Goal: Transaction & Acquisition: Purchase product/service

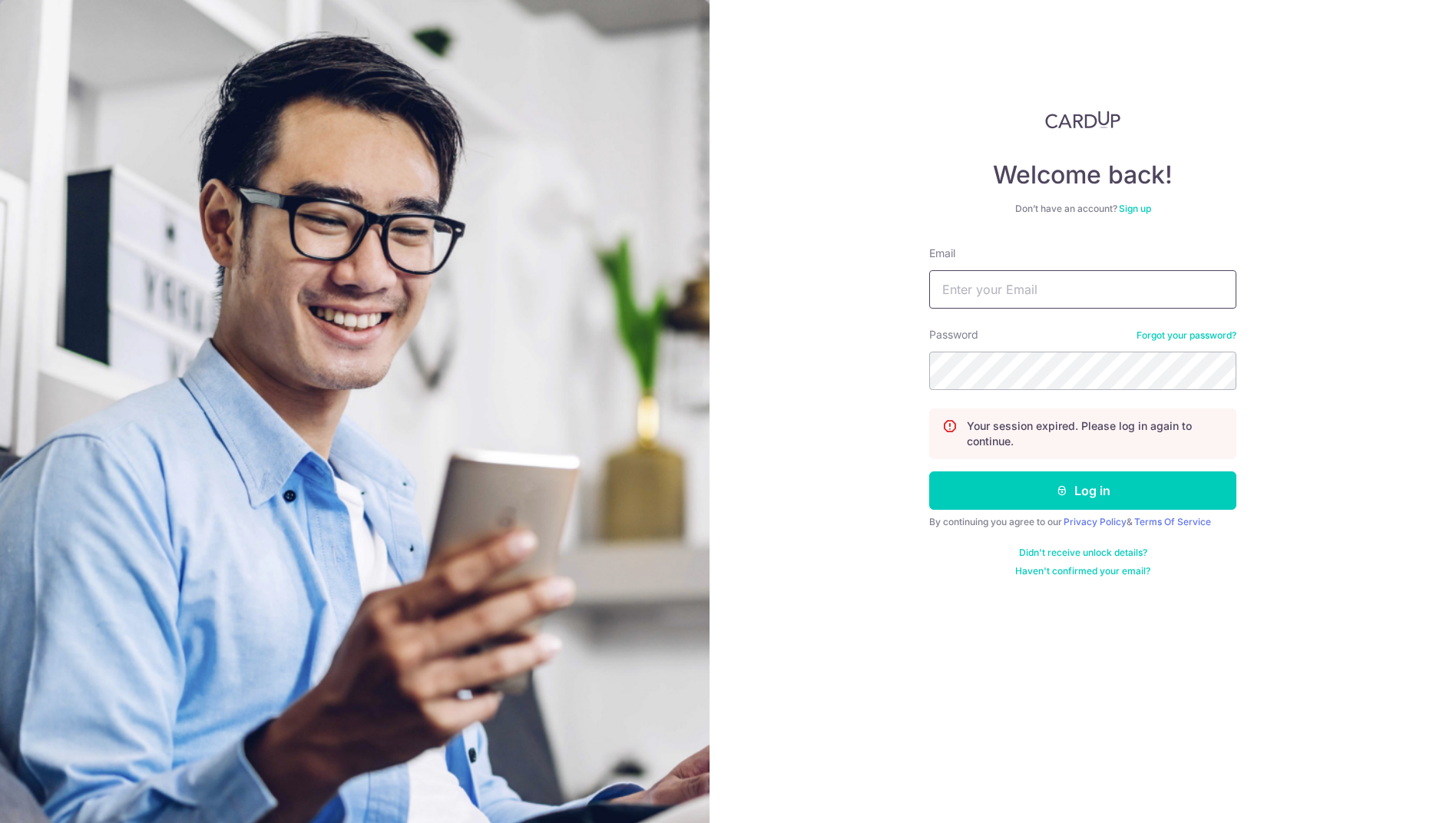
type input "b.lemont79@gmail.com"
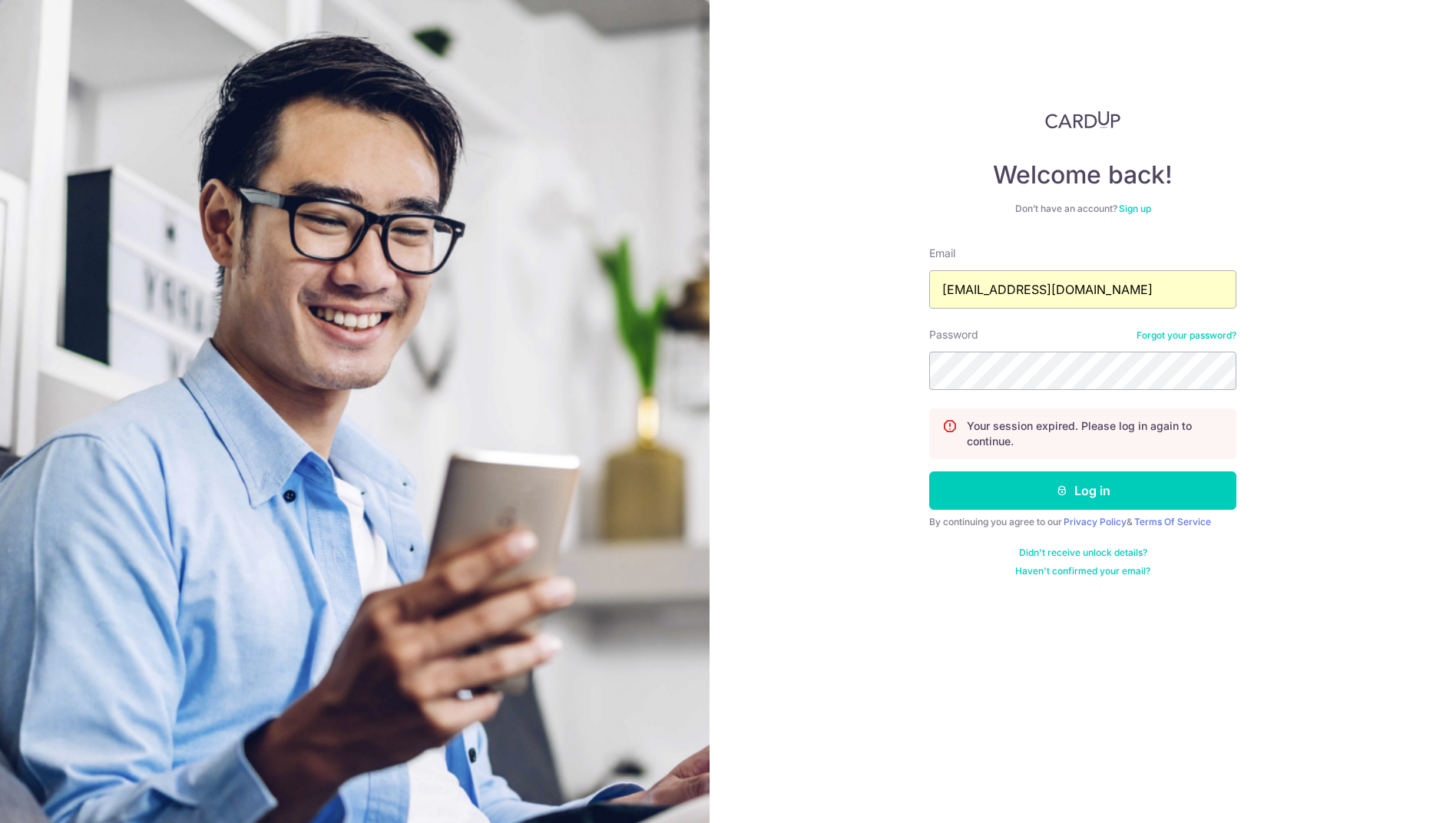
click at [1046, 515] on form "Email b.lemont79@gmail.com Password Forgot your password? Your session expired.…" at bounding box center [1083, 411] width 307 height 332
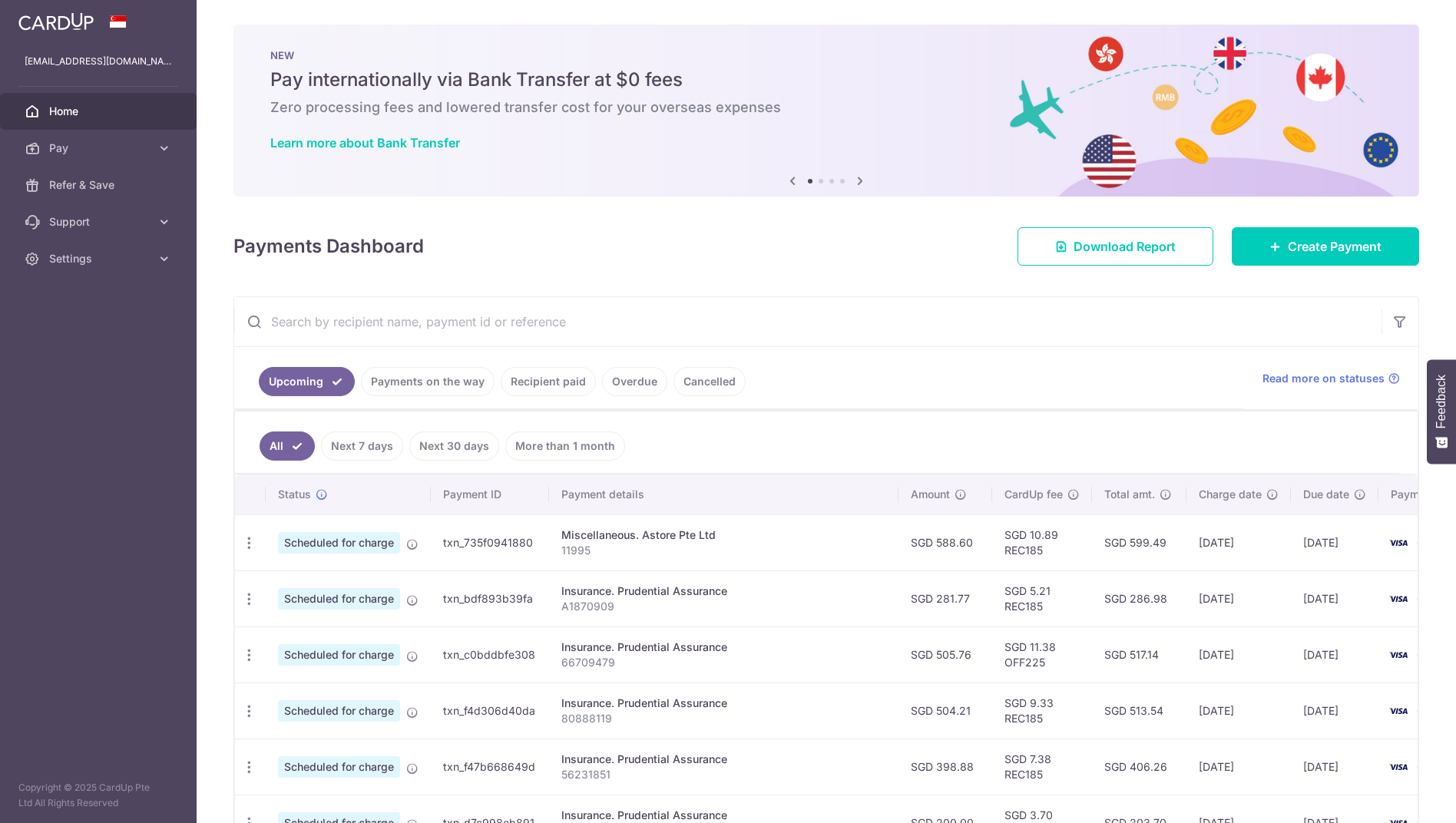
drag, startPoint x: 961, startPoint y: 301, endPoint x: 1307, endPoint y: 261, distance: 348.3
click at [961, 301] on input "text" at bounding box center [807, 322] width 1147 height 49
click at [1362, 251] on span "Create Payment" at bounding box center [1334, 246] width 94 height 19
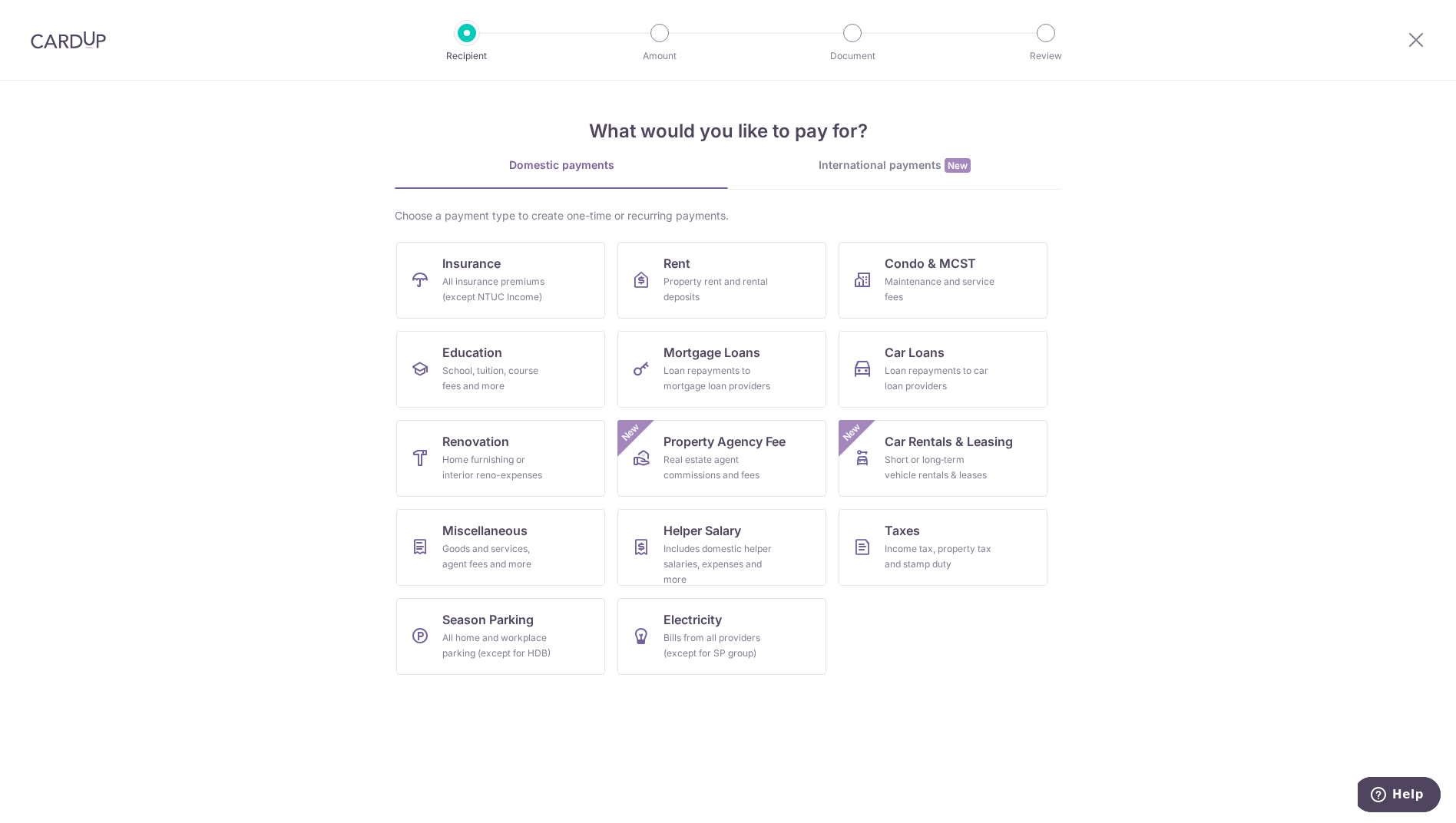
click at [1193, 649] on section "What would you like to pay for? Domestic payments International payments New Ch…" at bounding box center [728, 452] width 1456 height 743
click at [549, 536] on link "Miscellaneous Goods and services, agent fees and more" at bounding box center [500, 547] width 208 height 77
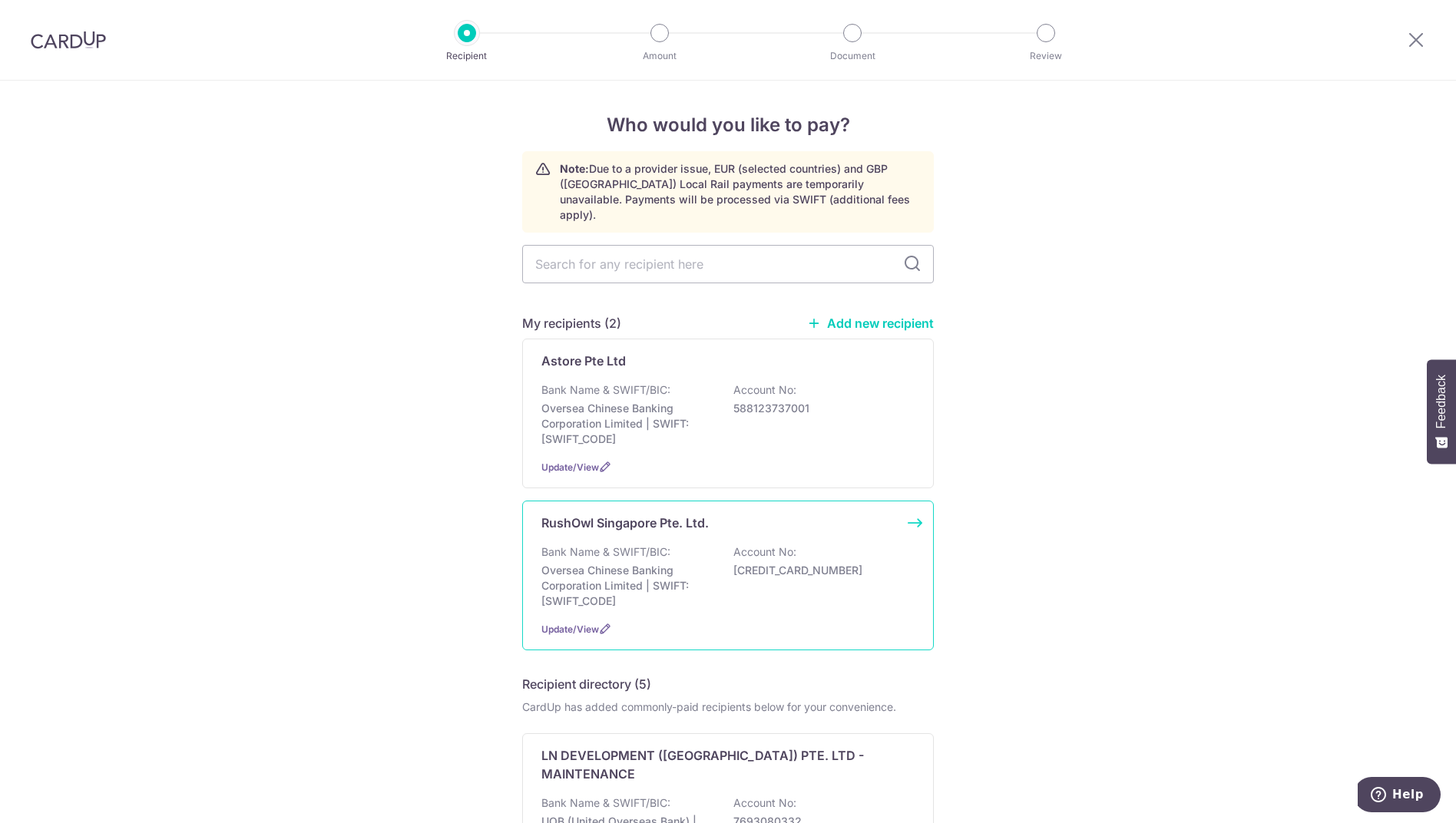
click at [700, 563] on p "Oversea Chinese Banking Corporation Limited | SWIFT: OCBCSGSGXXX" at bounding box center [627, 586] width 172 height 46
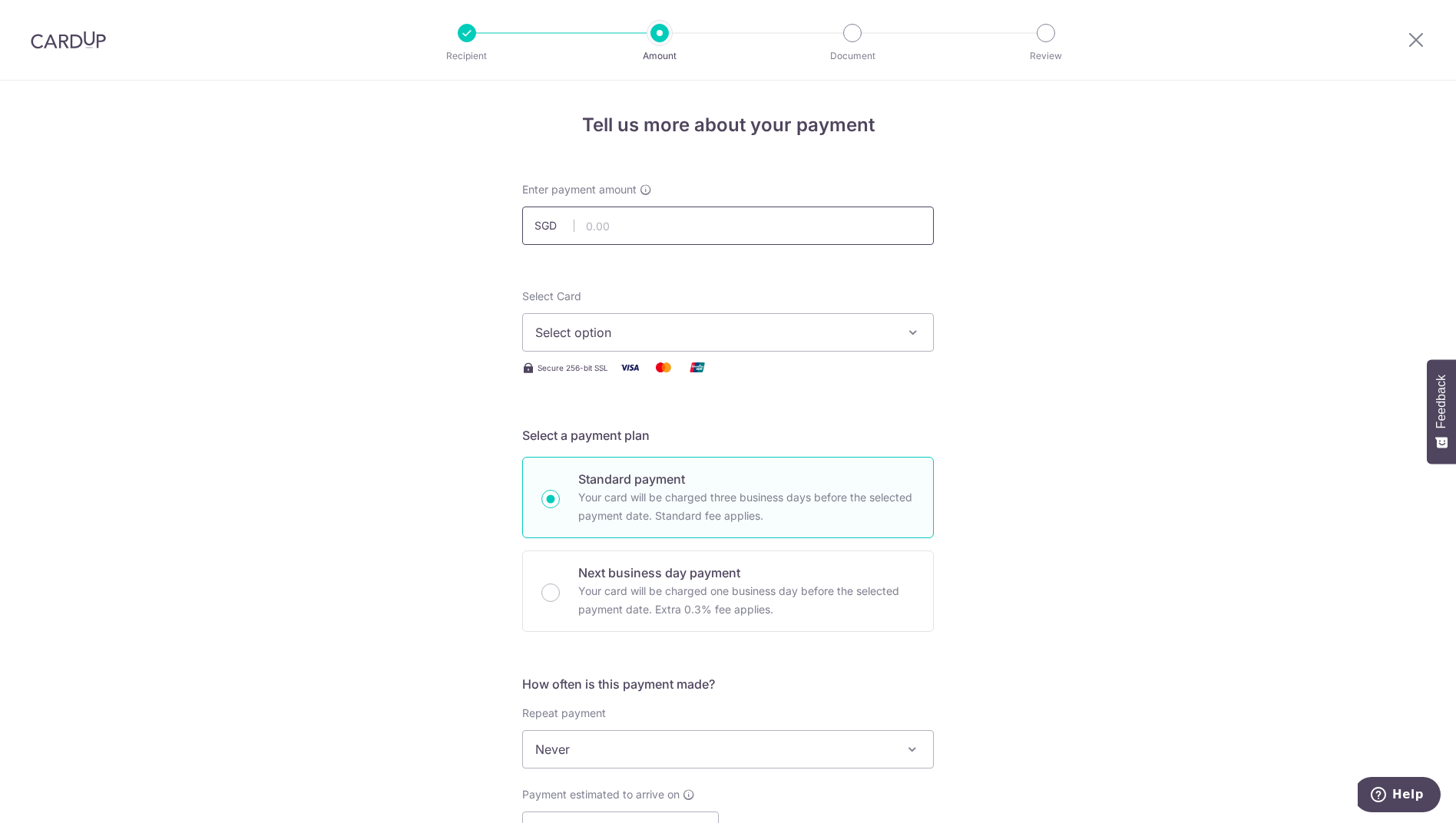
click at [636, 231] on input "text" at bounding box center [728, 225] width 412 height 38
click at [1110, 396] on div "Tell us more about your payment Enter payment amount SGD Select Card Select opt…" at bounding box center [728, 776] width 1456 height 1389
click at [692, 214] on input "text" at bounding box center [728, 225] width 412 height 38
type input "1,903.14"
click at [684, 333] on span "Select option" at bounding box center [714, 333] width 358 height 19
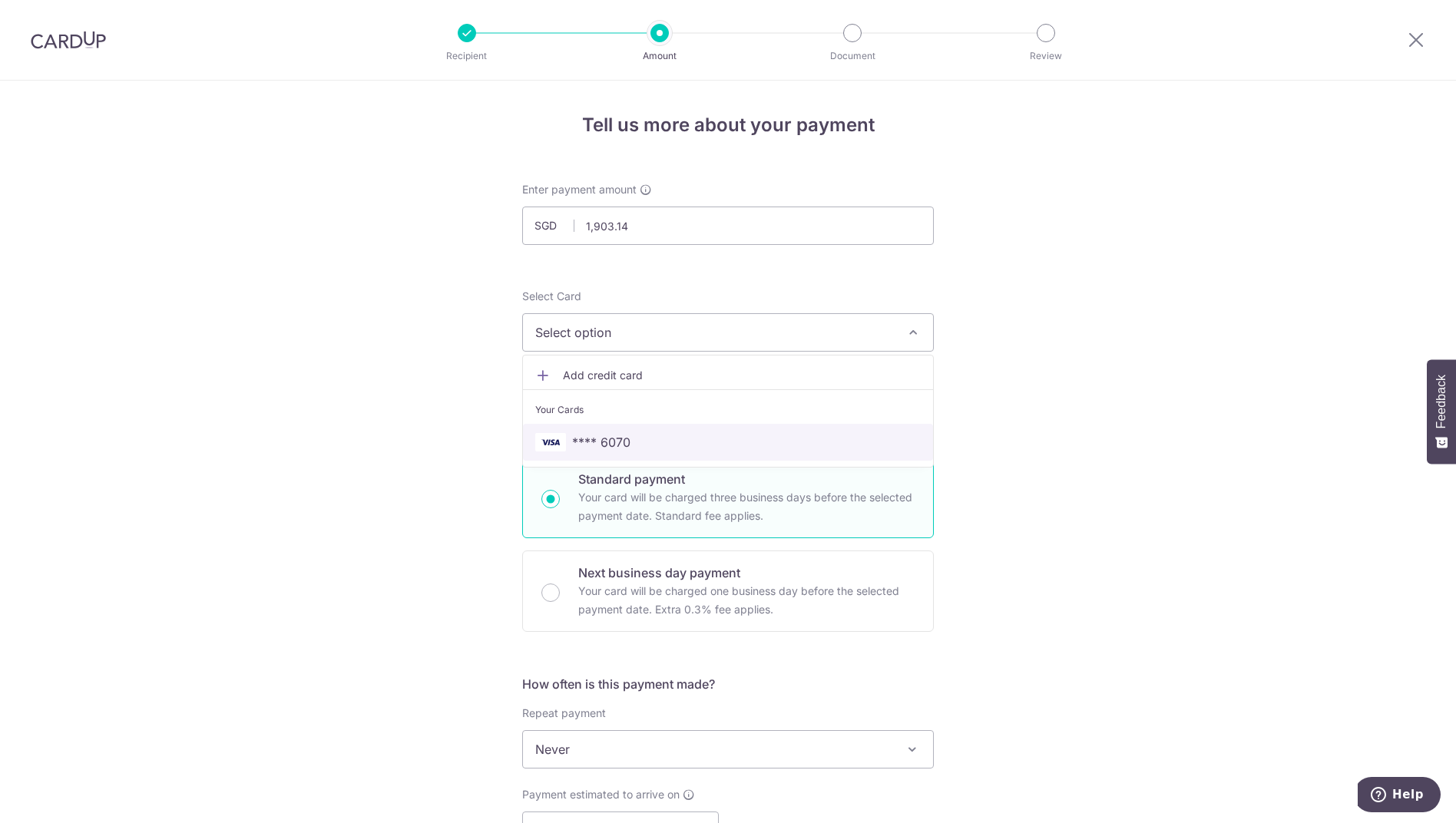
click at [629, 447] on span "**** 6070" at bounding box center [728, 442] width 386 height 19
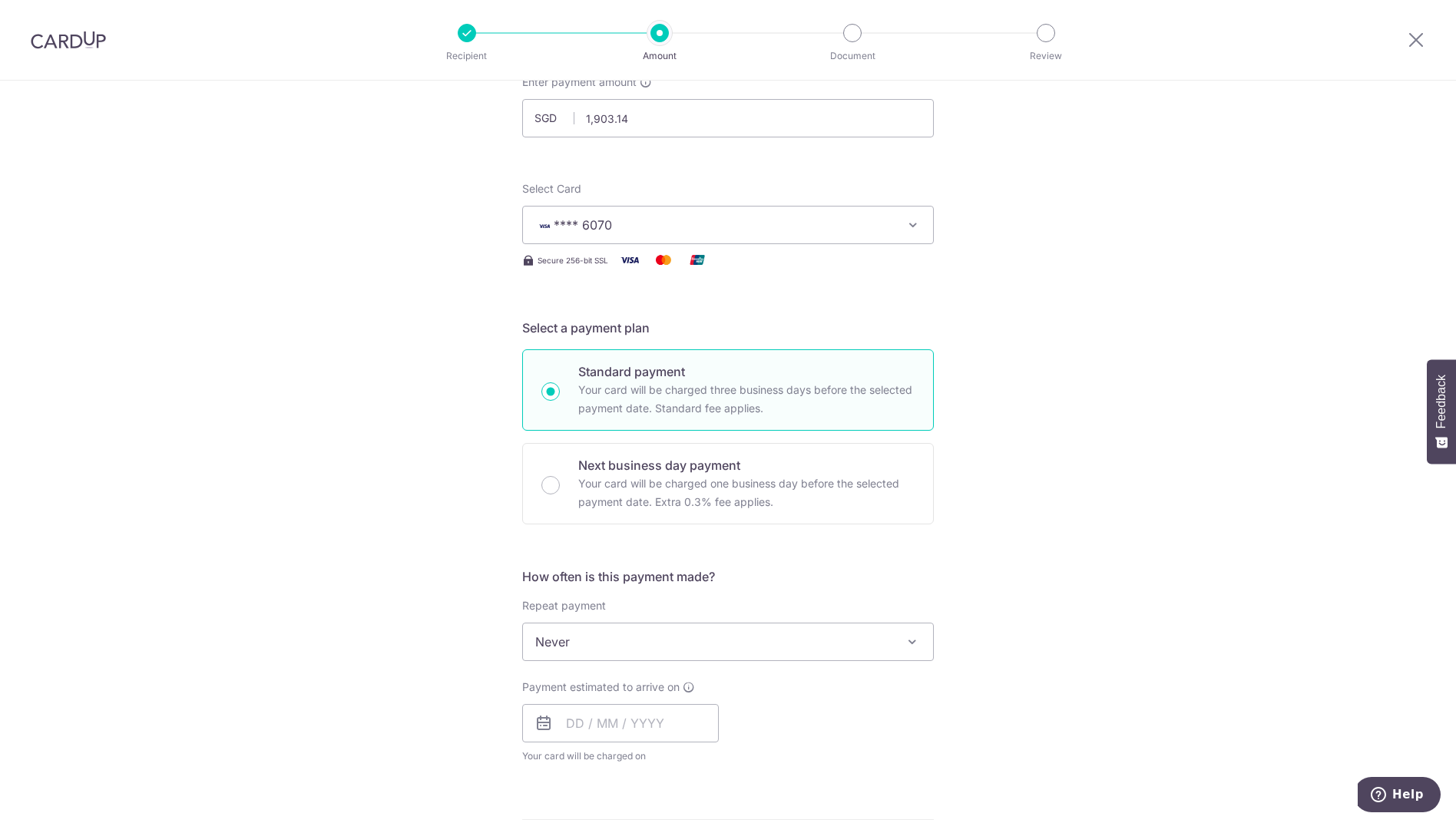
scroll to position [230, 0]
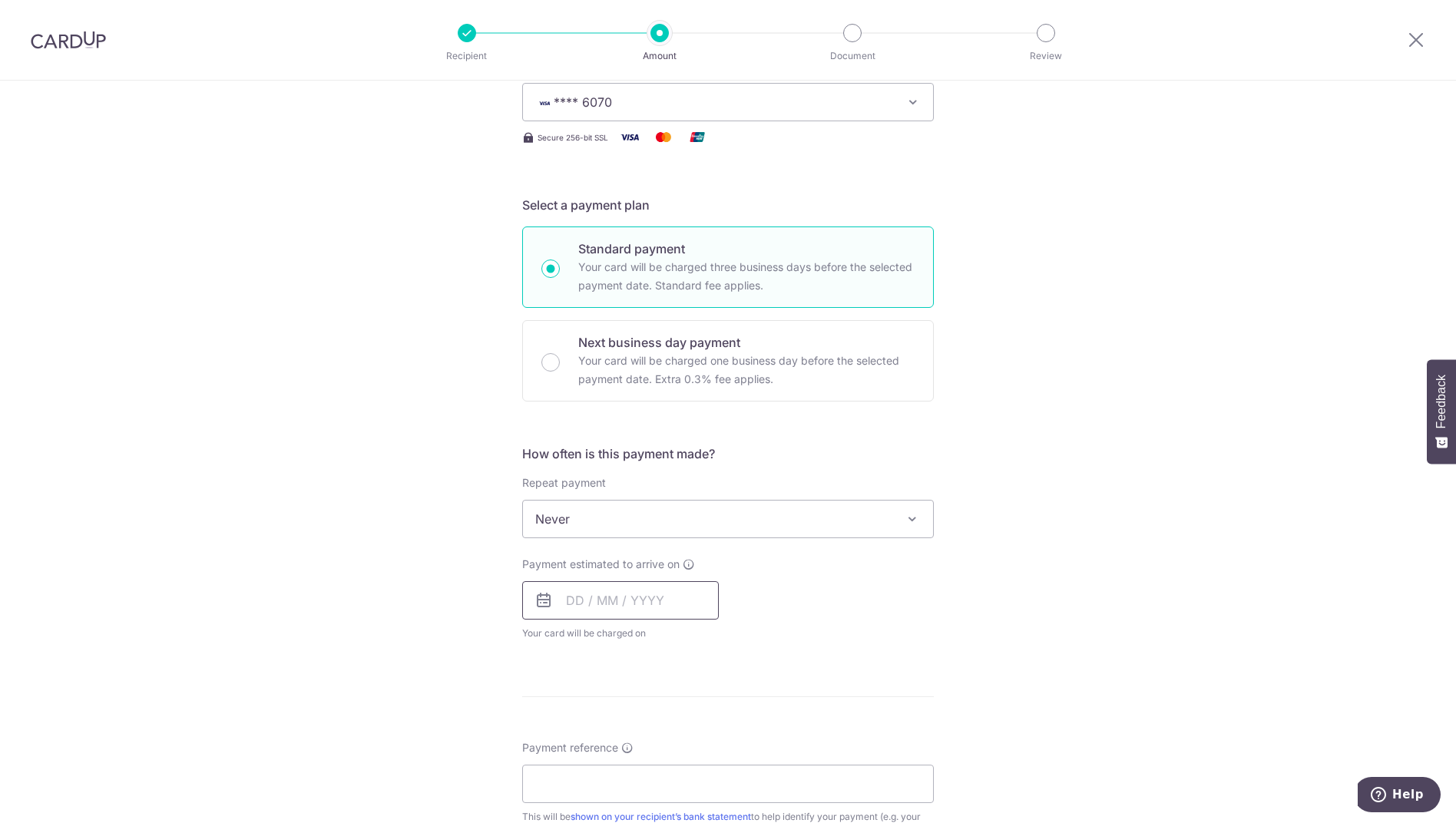
click at [608, 600] on input "text" at bounding box center [620, 600] width 197 height 38
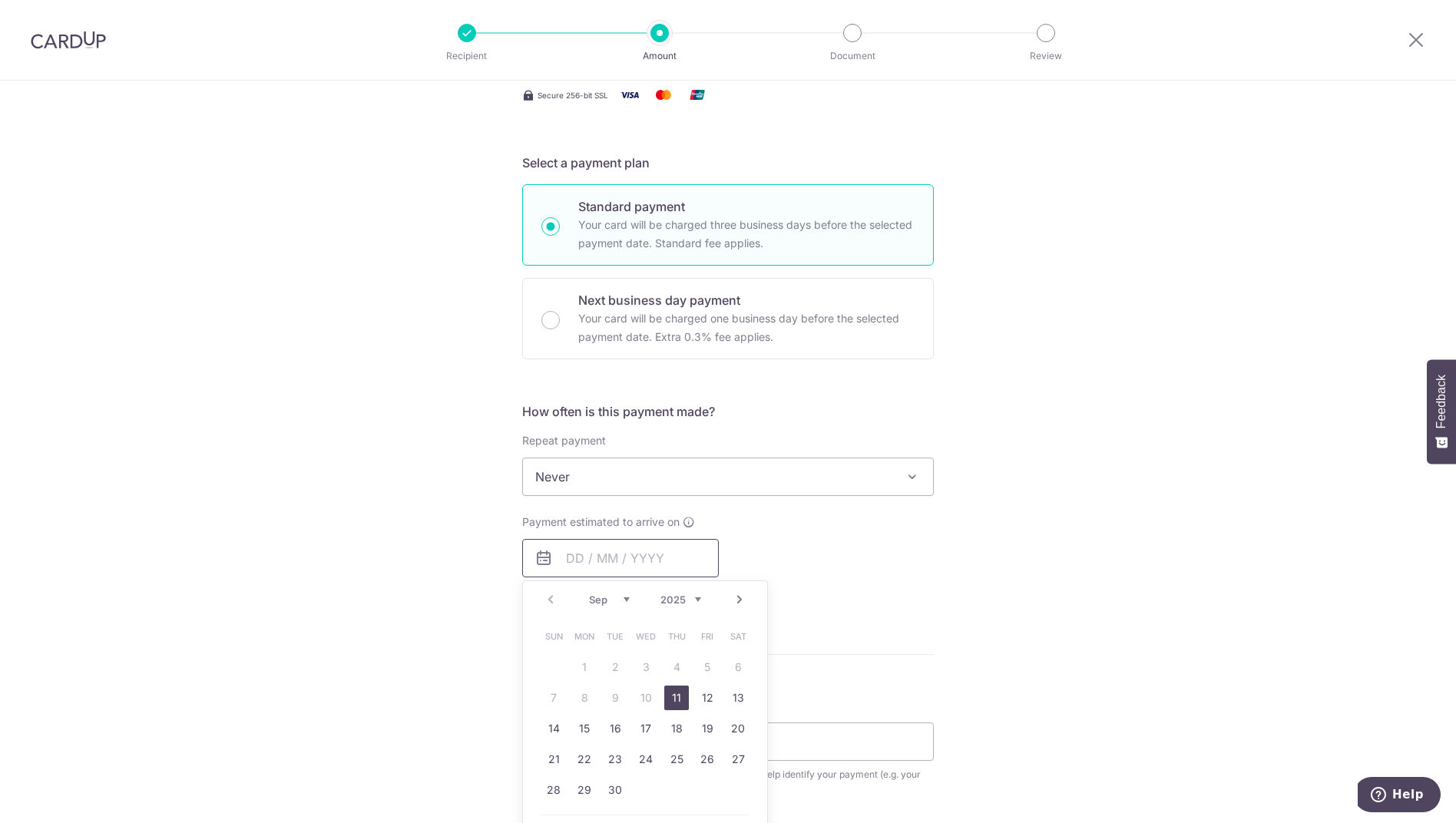
scroll to position [307, 0]
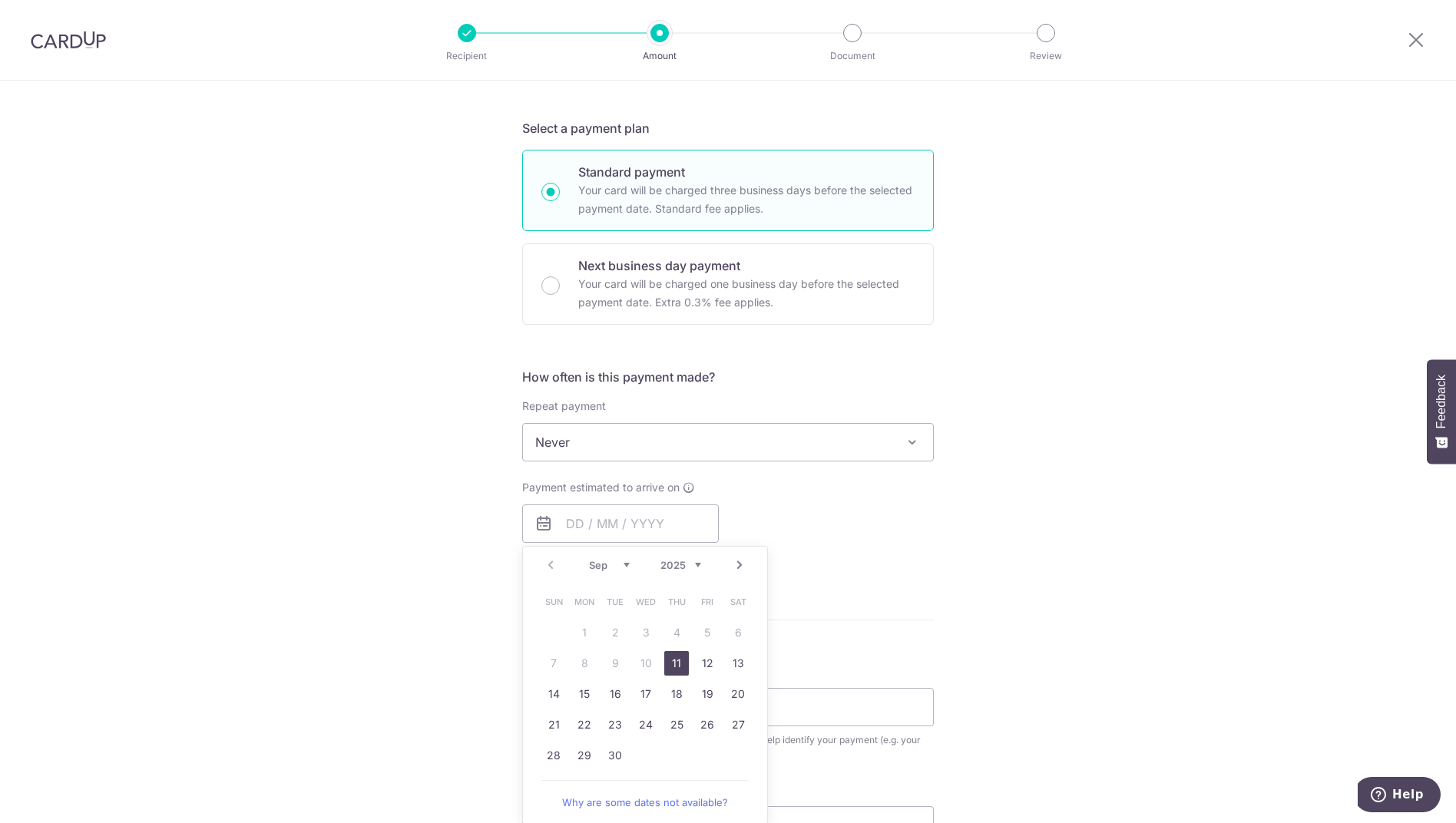
drag, startPoint x: 670, startPoint y: 662, endPoint x: 945, endPoint y: 567, distance: 290.9
click at [670, 662] on link "11" at bounding box center [676, 663] width 24 height 24
type input "[DATE]"
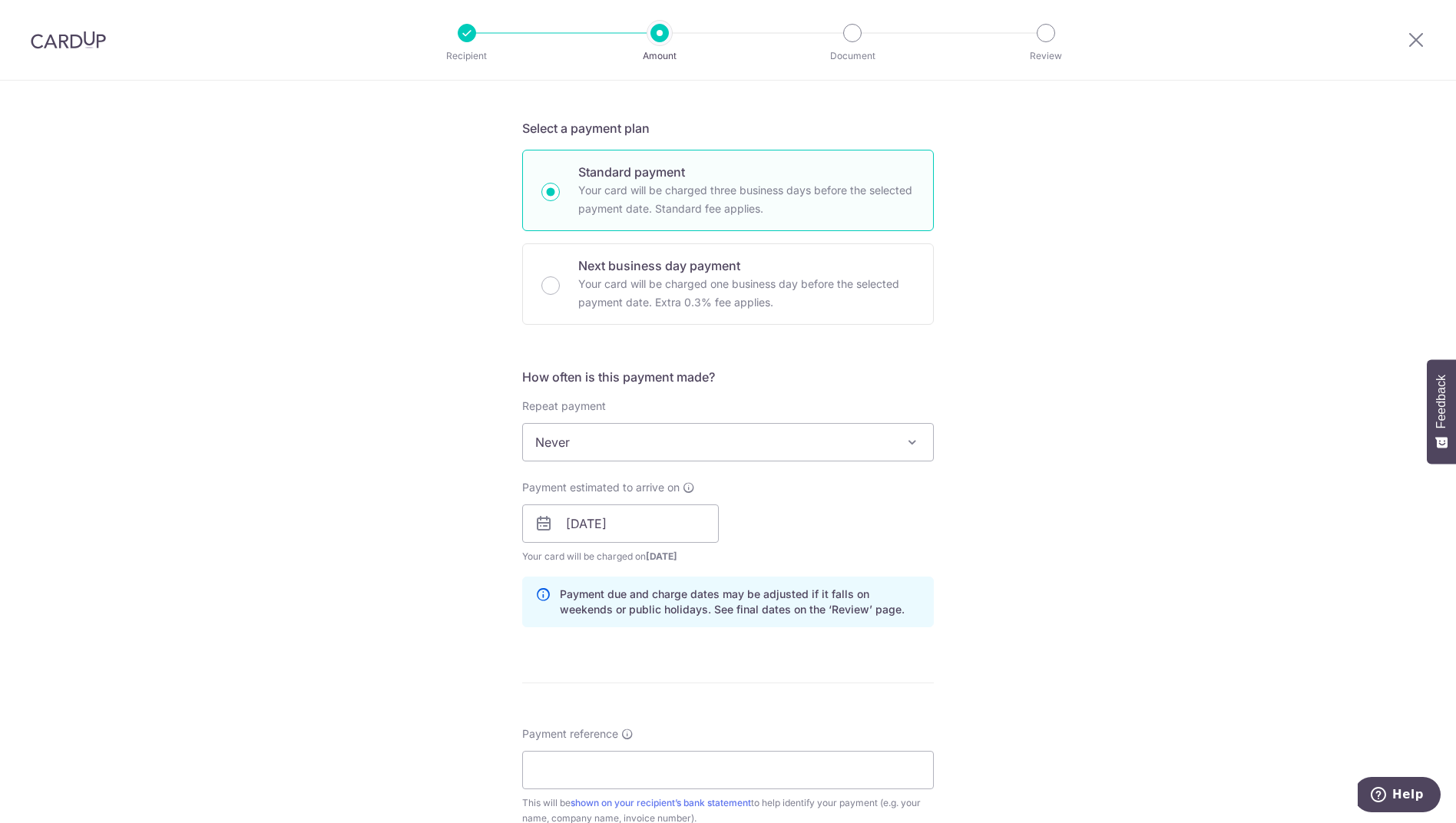
click at [945, 568] on div "Tell us more about your payment Enter payment amount SGD 1,903.14 1903.14 Selec…" at bounding box center [728, 500] width 1456 height 1452
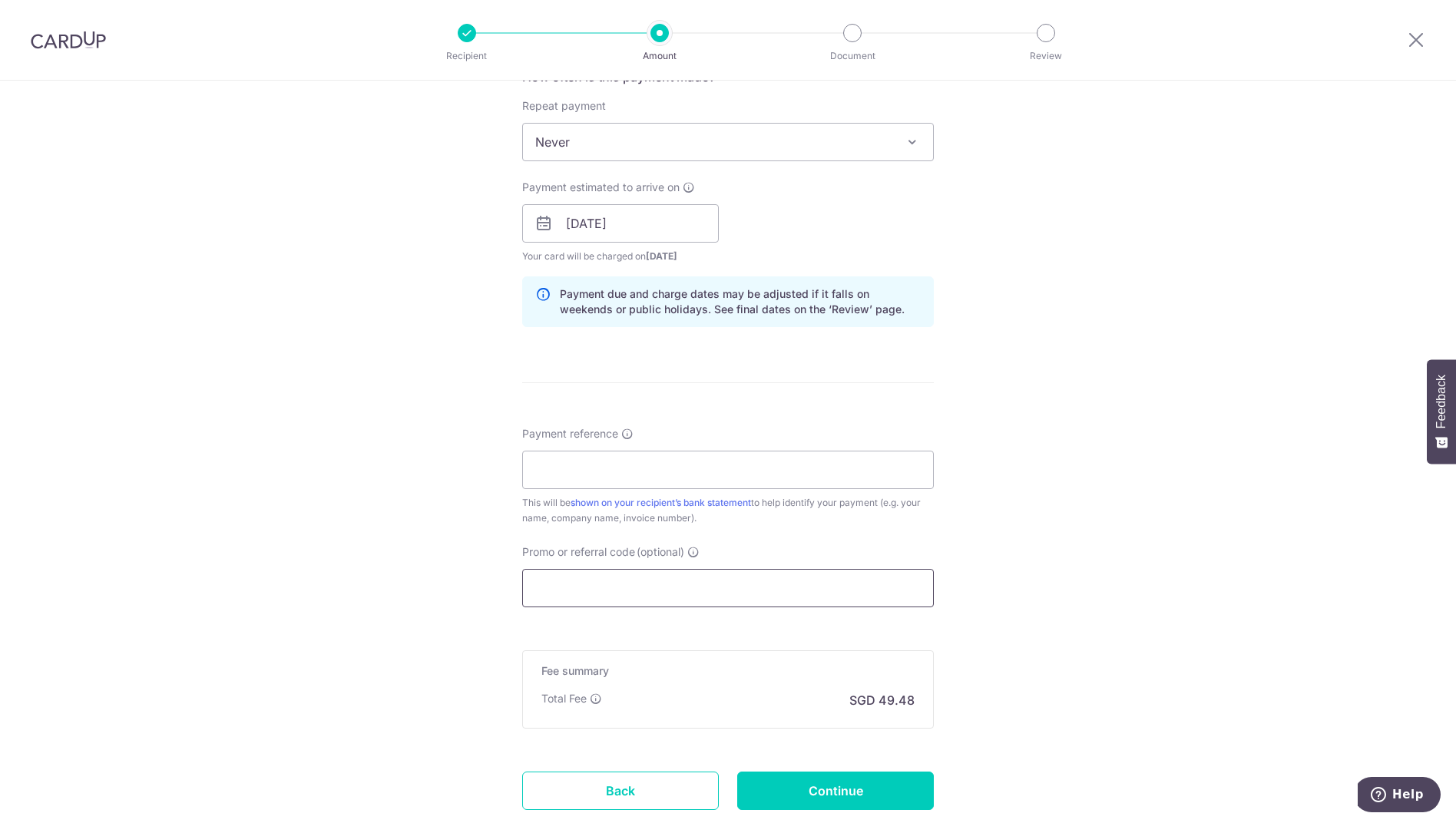
scroll to position [615, 0]
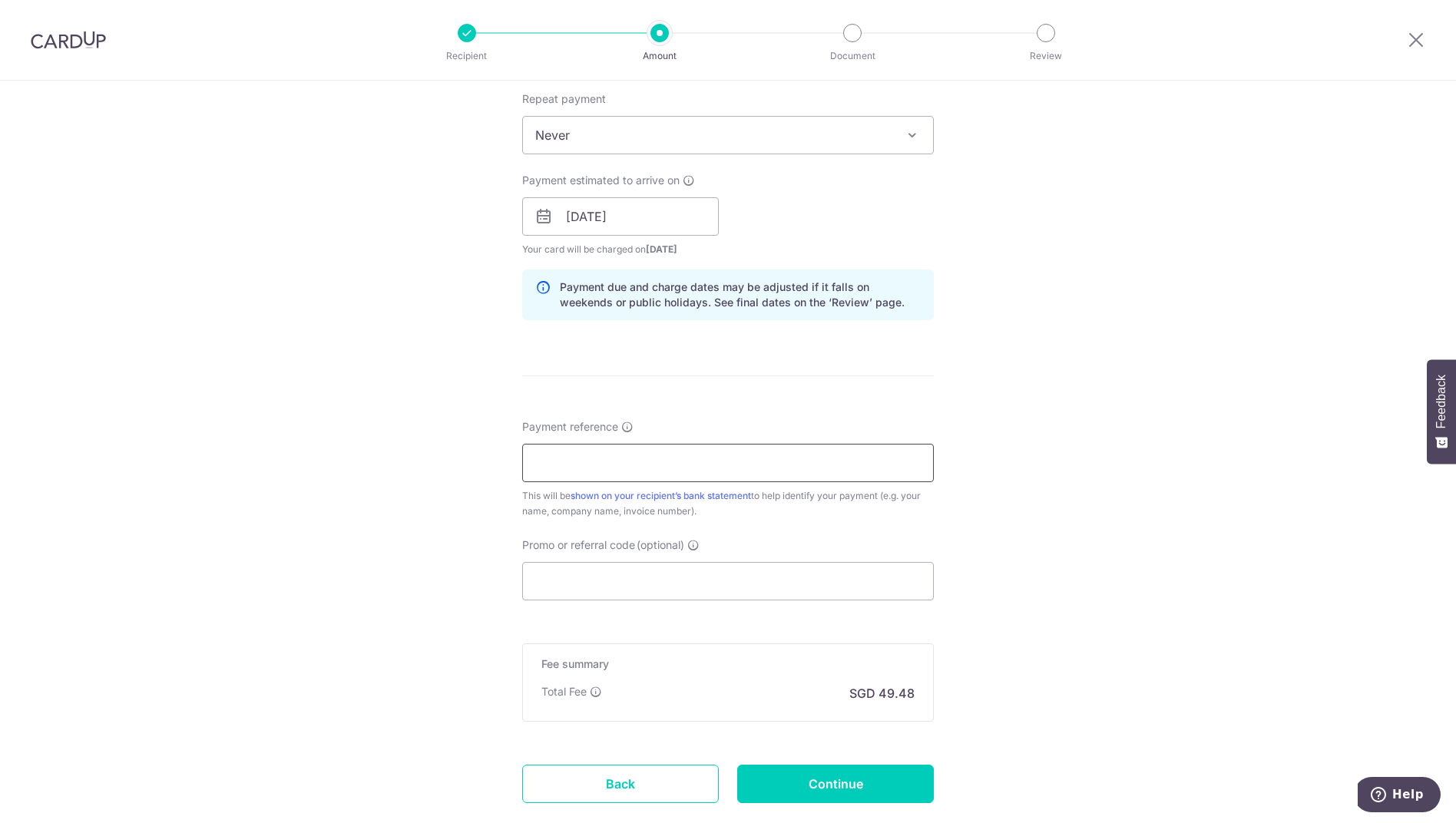
click at [576, 470] on input "Payment reference" at bounding box center [728, 463] width 412 height 38
type input "66477"
click at [616, 576] on input "Promo or referral code (optional)" at bounding box center [728, 581] width 412 height 38
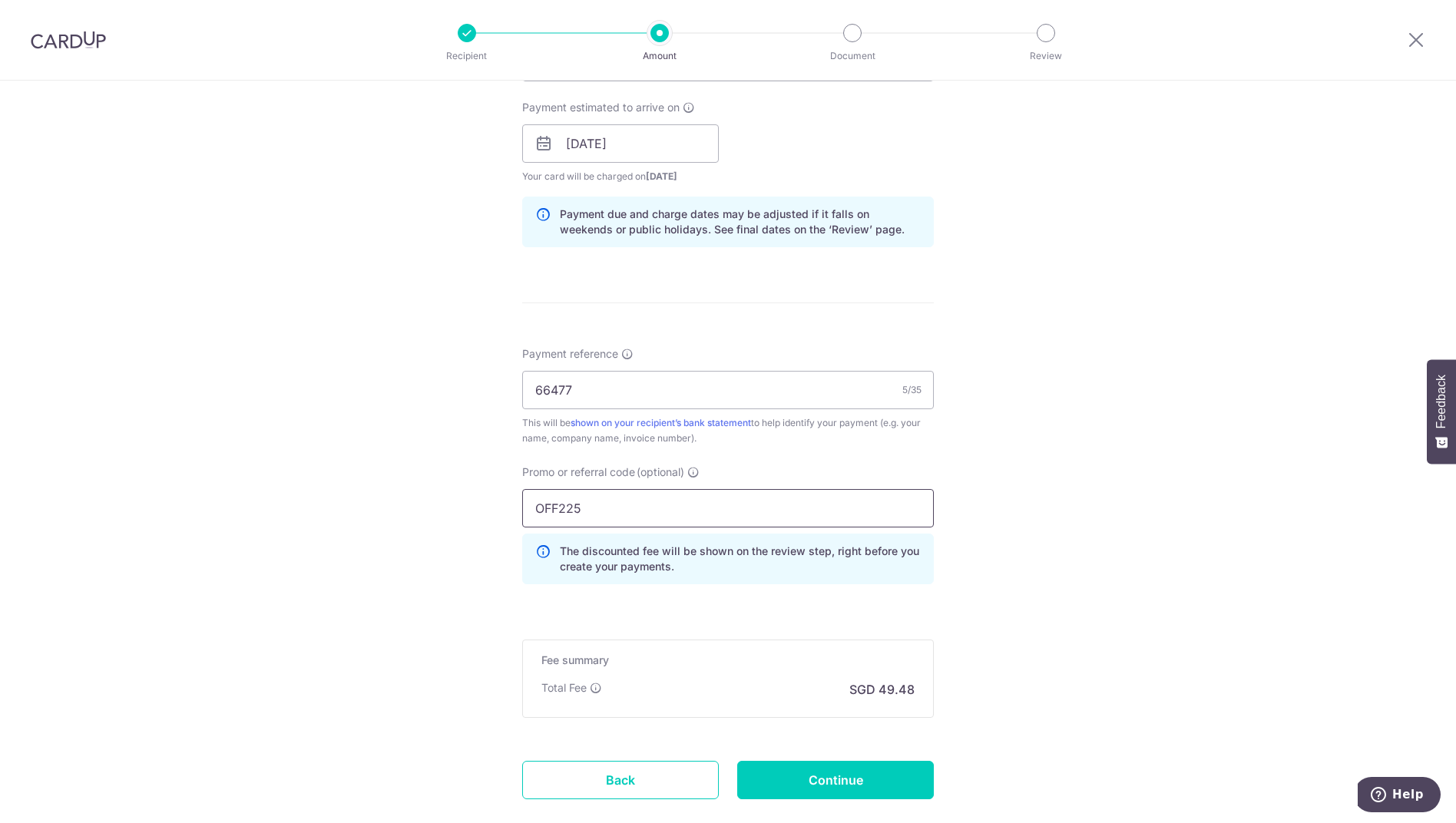
scroll to position [779, 0]
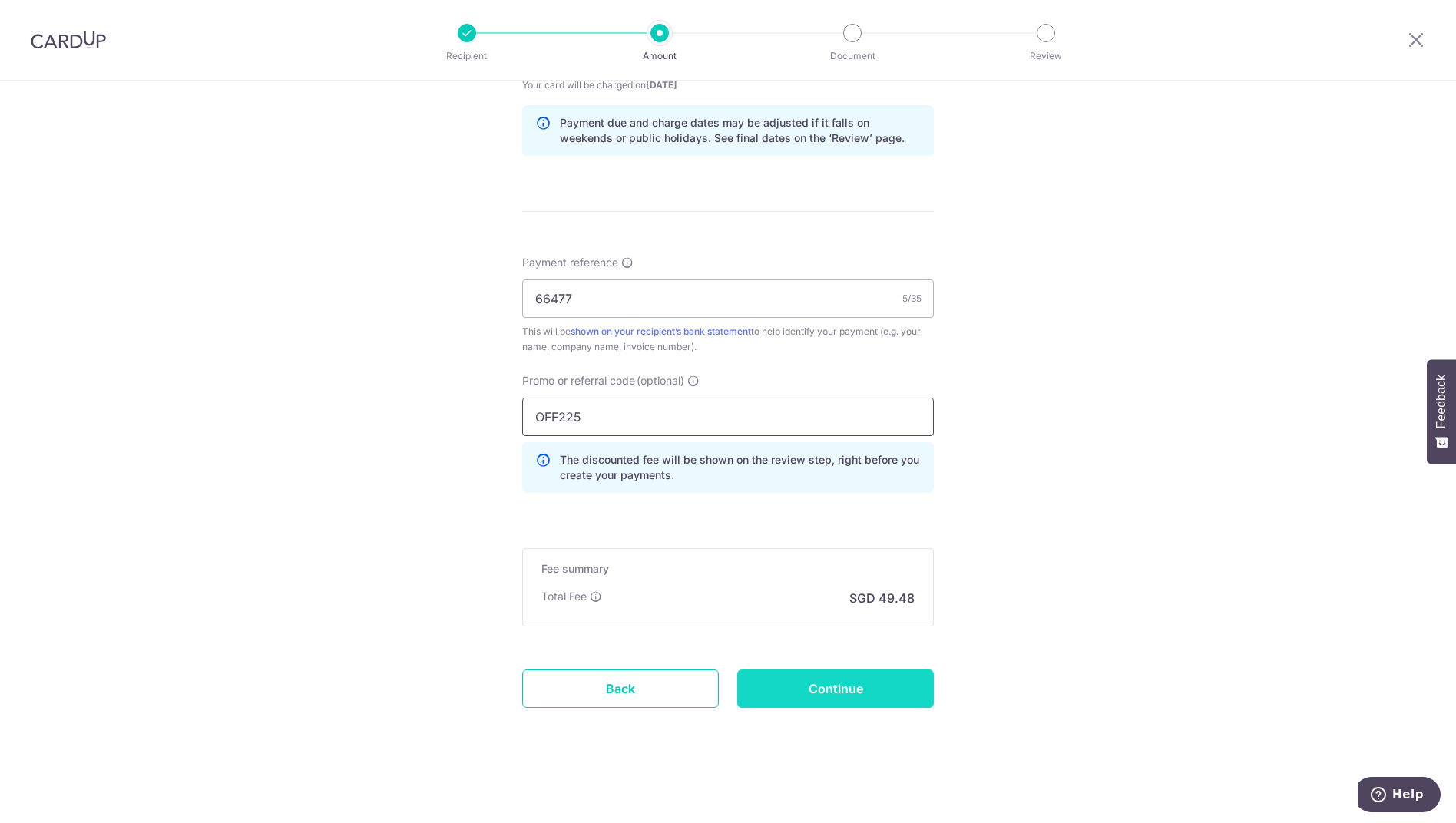
type input "OFF225"
click at [803, 683] on input "Continue" at bounding box center [835, 688] width 197 height 38
type input "Create Schedule"
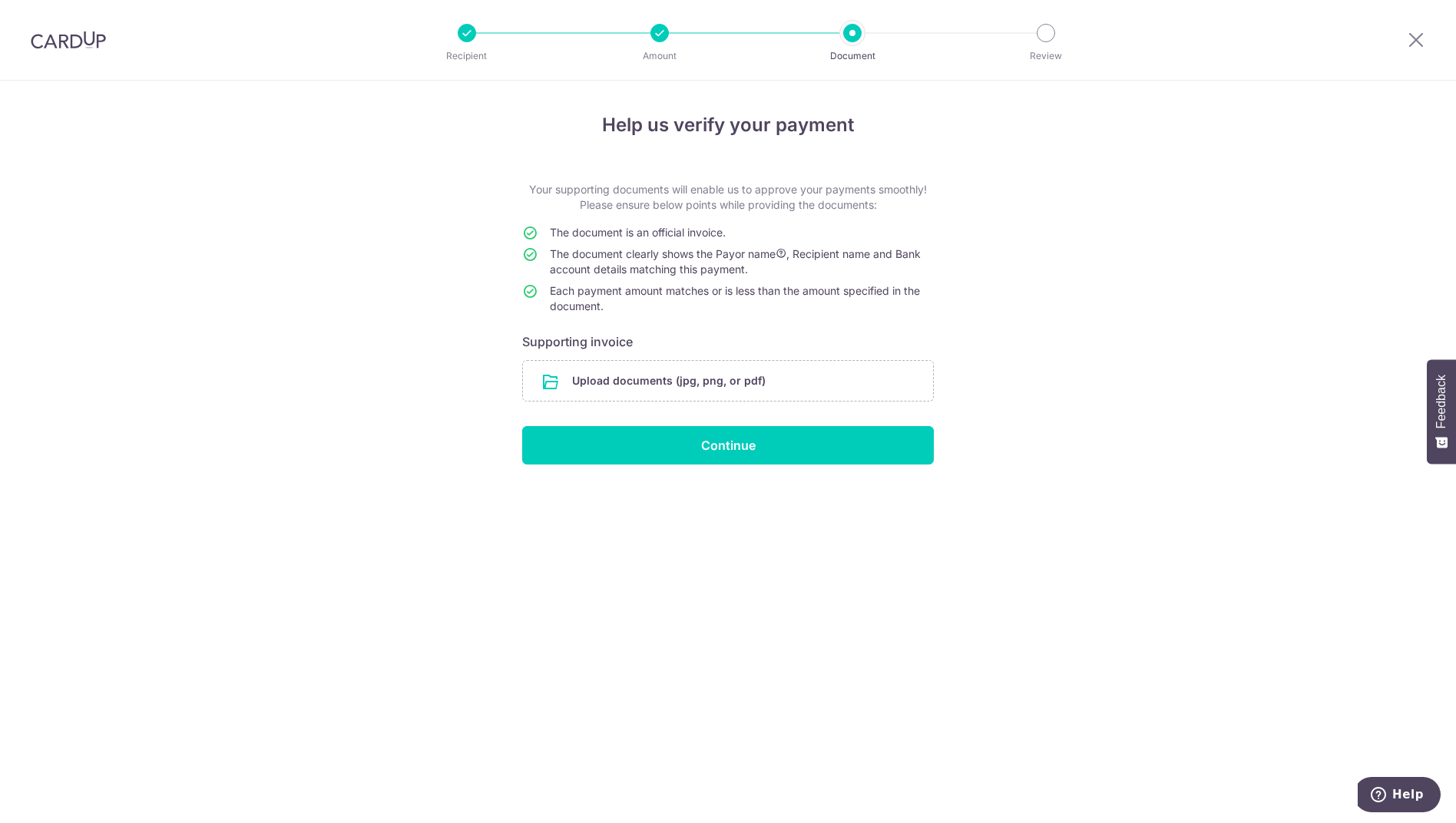
click at [1097, 389] on div "Help us verify your payment Your supporting documents will enable us to approve…" at bounding box center [728, 452] width 1456 height 743
click at [653, 384] on input "file" at bounding box center [728, 381] width 410 height 40
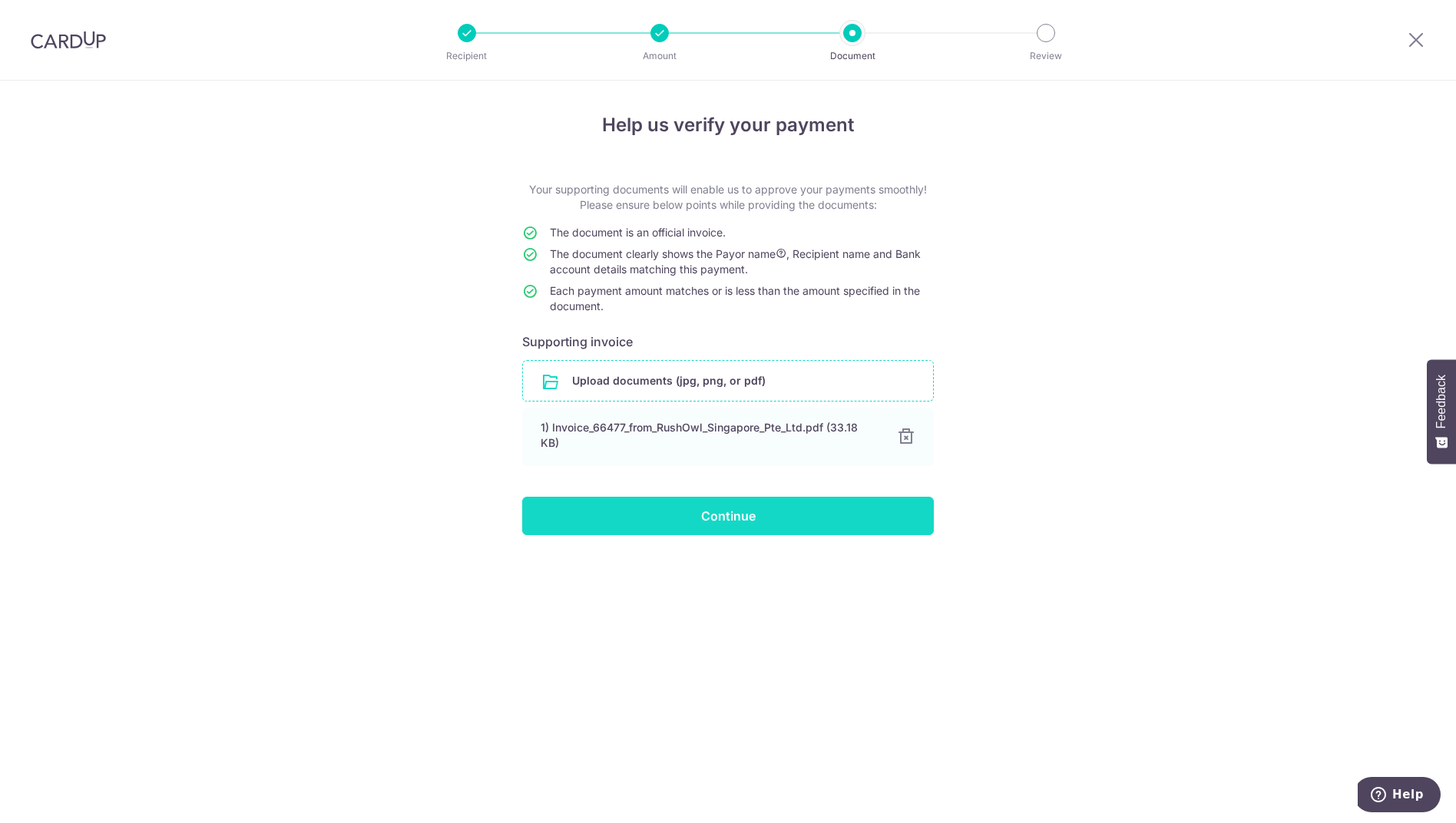
click at [791, 515] on input "Continue" at bounding box center [728, 516] width 412 height 38
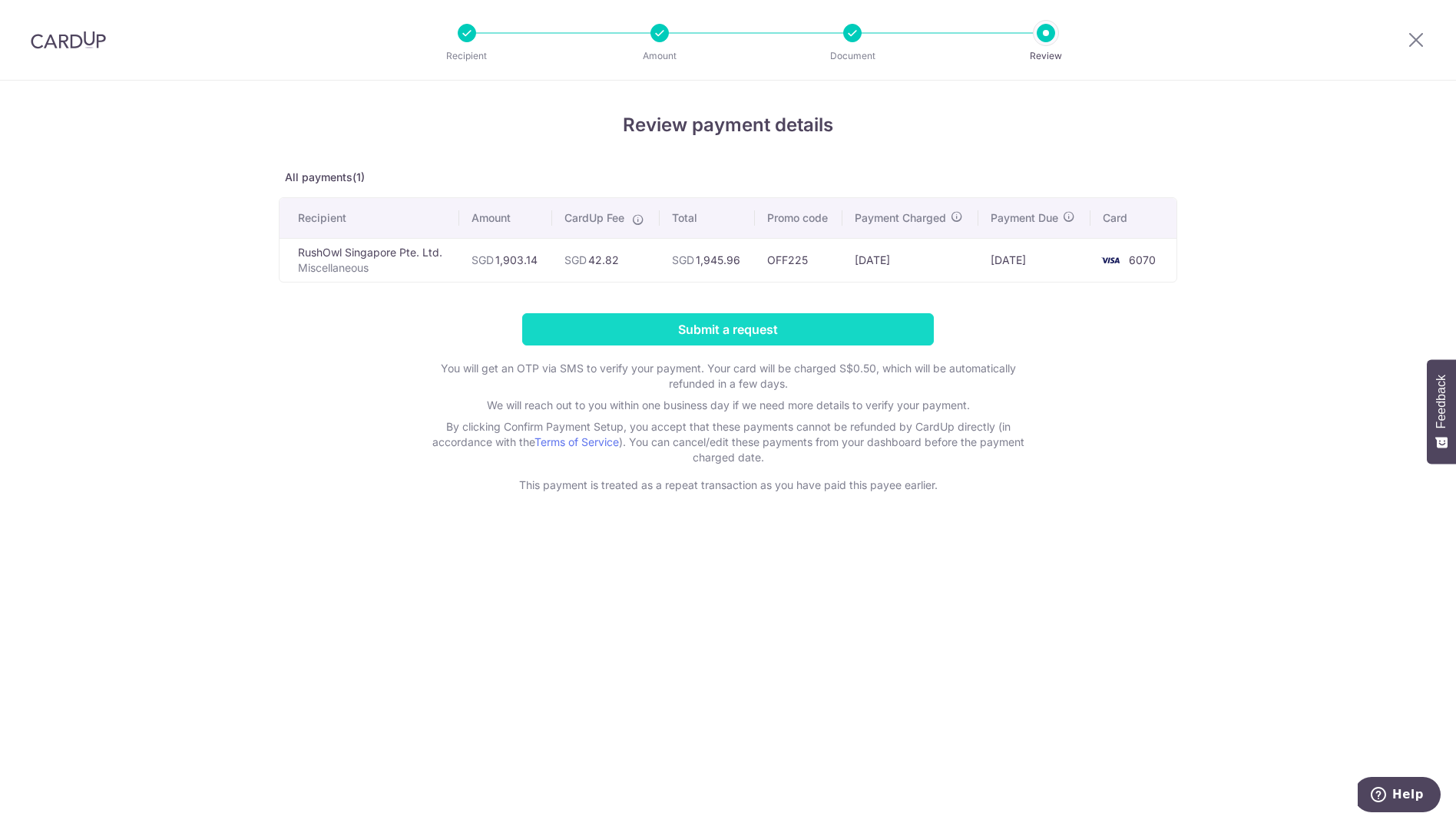
click at [701, 330] on input "Submit a request" at bounding box center [728, 329] width 412 height 32
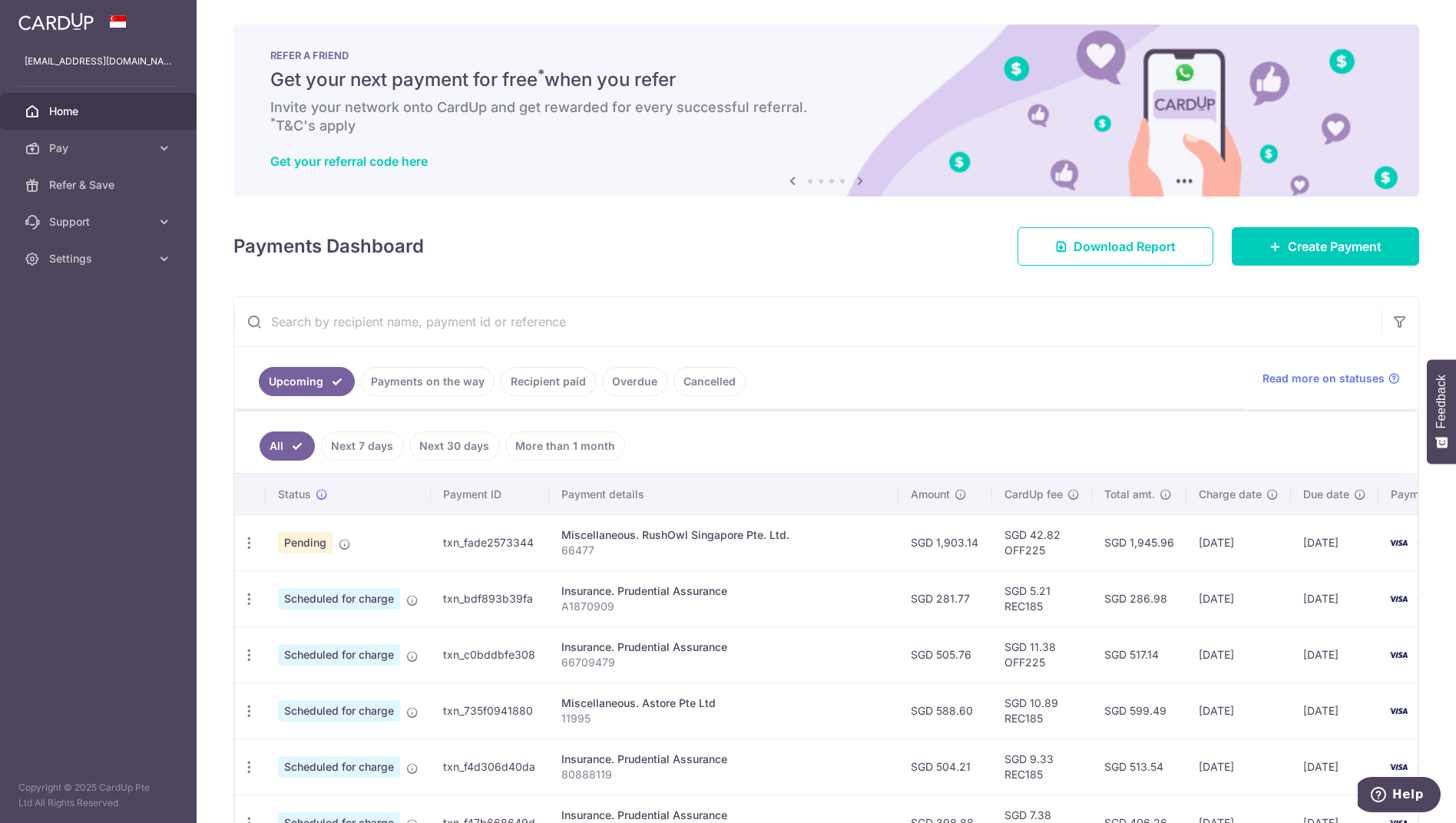
click at [849, 344] on input "text" at bounding box center [807, 322] width 1147 height 49
click at [859, 371] on ul "Upcoming Payments on the way Recipient paid Overdue Cancelled" at bounding box center [739, 378] width 1009 height 62
